Goal: Task Accomplishment & Management: Manage account settings

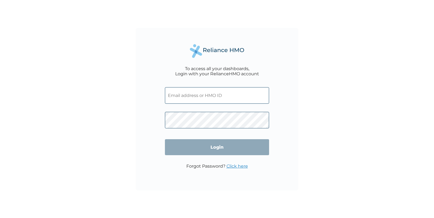
click at [204, 96] on input "text" at bounding box center [217, 95] width 104 height 17
paste input "martins-leye@getreliancehealth.com"
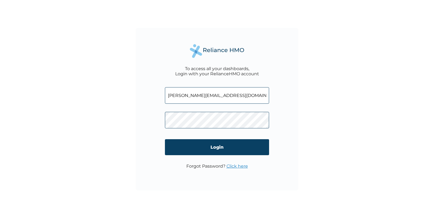
type input "martins-leye@getreliancehealth.com"
click at [203, 147] on input "Login" at bounding box center [217, 147] width 104 height 16
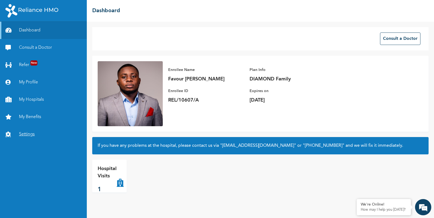
click at [29, 135] on link "Settings" at bounding box center [43, 134] width 87 height 17
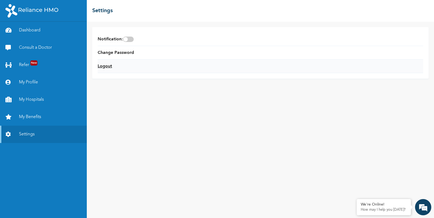
click at [109, 63] on link "Logout" at bounding box center [105, 66] width 14 height 7
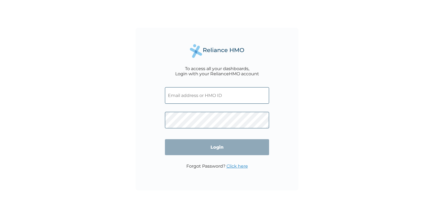
click at [357, 101] on div "To access all your dashboards, Login with your RelianceHMO account Login Forgot…" at bounding box center [217, 109] width 434 height 218
click at [212, 89] on input "text" at bounding box center [217, 95] width 104 height 17
paste input "[EMAIL_ADDRESS][DOMAIN_NAME]"
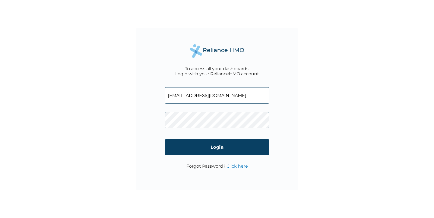
type input "[EMAIL_ADDRESS][DOMAIN_NAME]"
click at [119, 85] on div "To access all your dashboards, Login with your RelianceHMO account biggztester6…" at bounding box center [217, 109] width 434 height 218
click at [220, 145] on input "Login" at bounding box center [217, 147] width 104 height 16
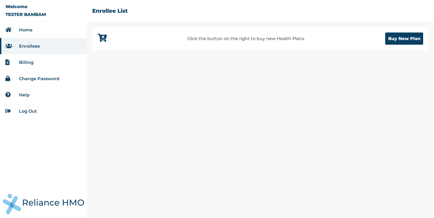
click at [30, 112] on link "Log Out" at bounding box center [28, 111] width 18 height 5
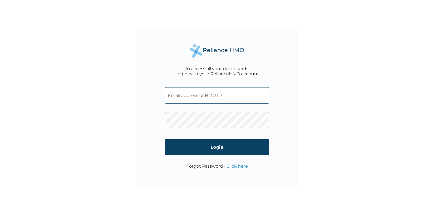
click at [196, 100] on input "text" at bounding box center [217, 95] width 104 height 17
type input "[EMAIL_ADDRESS][DOMAIN_NAME]"
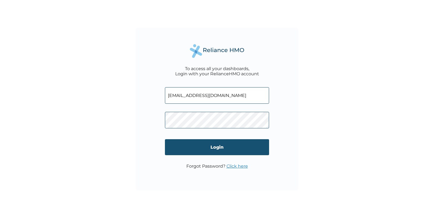
click at [211, 154] on input "Login" at bounding box center [217, 147] width 104 height 16
